Goal: Task Accomplishment & Management: Manage account settings

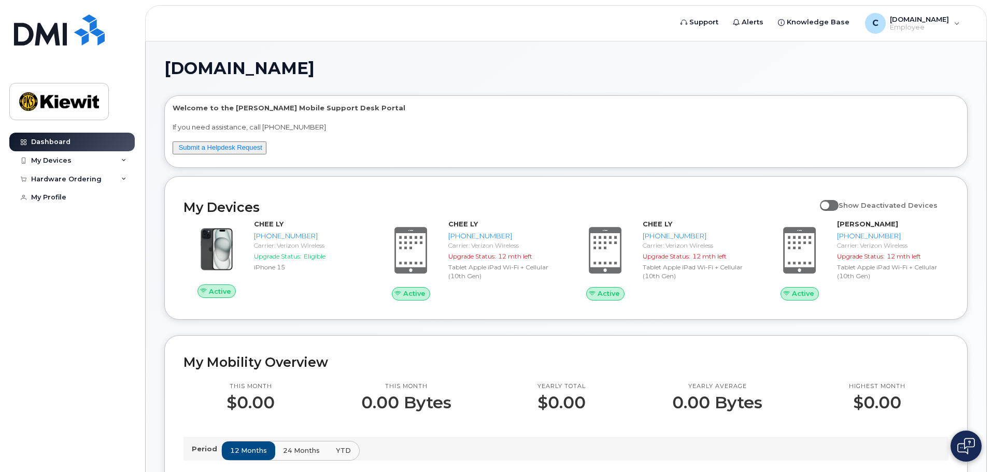
click at [970, 448] on img at bounding box center [966, 446] width 18 height 17
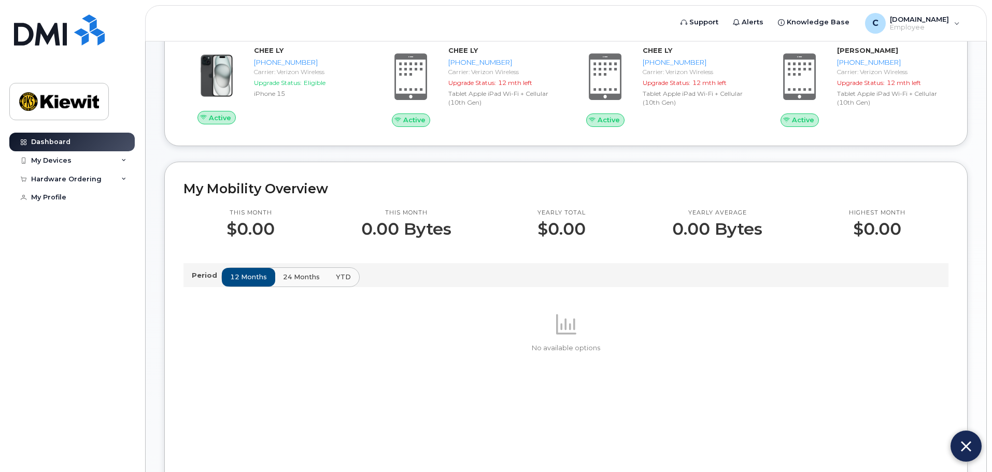
scroll to position [155, 0]
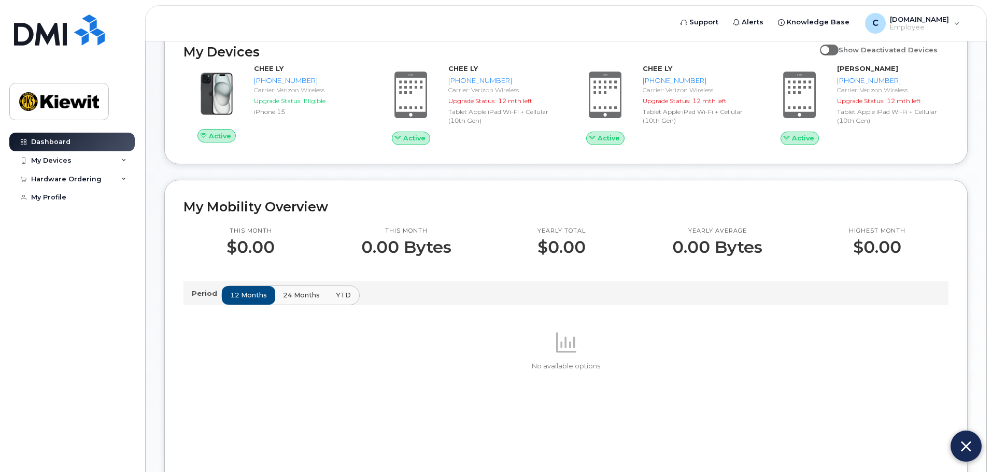
click at [969, 445] on img at bounding box center [966, 446] width 10 height 17
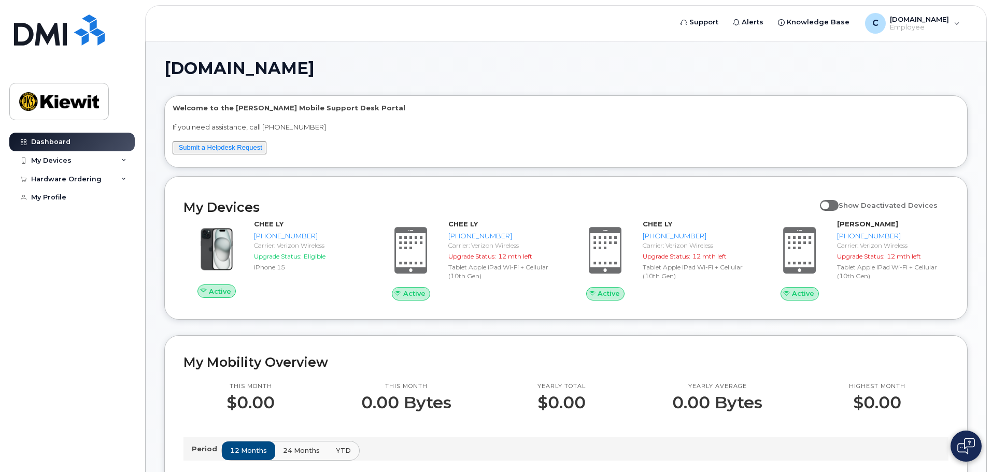
click at [839, 207] on span at bounding box center [829, 205] width 19 height 10
click at [828, 204] on input "Show Deactivated Devices" at bounding box center [824, 199] width 8 height 8
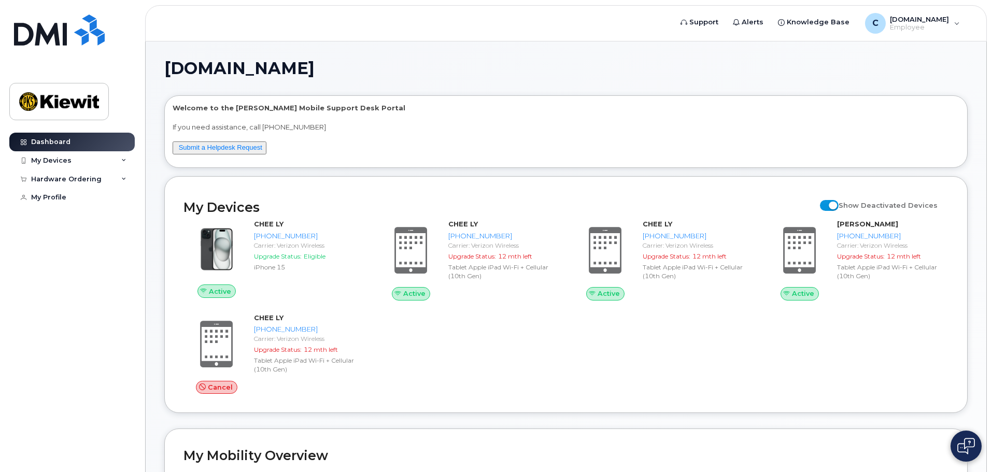
click at [839, 207] on span at bounding box center [829, 205] width 19 height 10
click at [828, 204] on input "Show Deactivated Devices" at bounding box center [824, 199] width 8 height 8
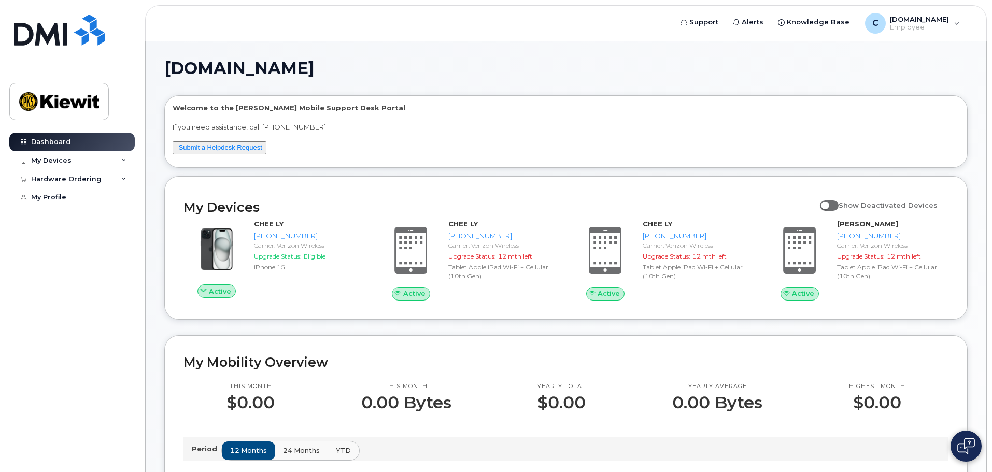
click at [839, 207] on span at bounding box center [829, 205] width 19 height 10
click at [828, 204] on input "Show Deactivated Devices" at bounding box center [824, 199] width 8 height 8
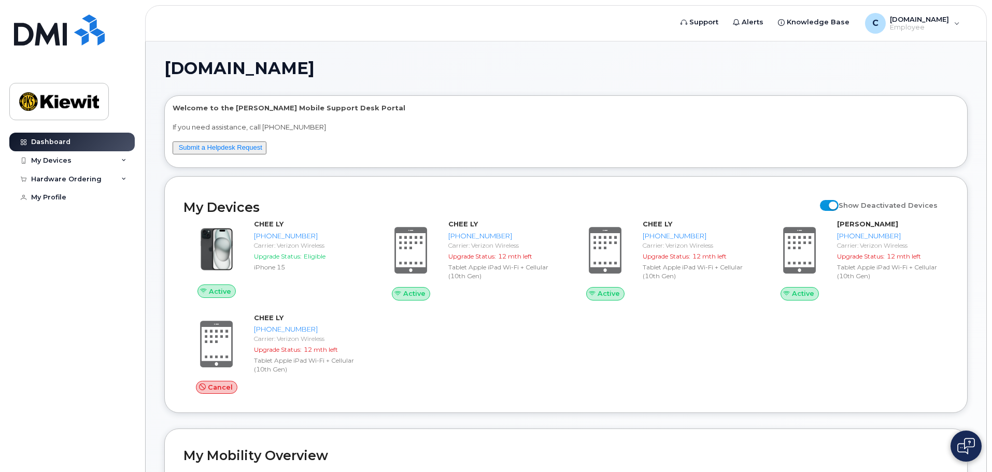
click at [839, 207] on span at bounding box center [829, 205] width 19 height 10
click at [828, 204] on input "Show Deactivated Devices" at bounding box center [824, 199] width 8 height 8
checkbox input "false"
